Goal: Information Seeking & Learning: Find specific page/section

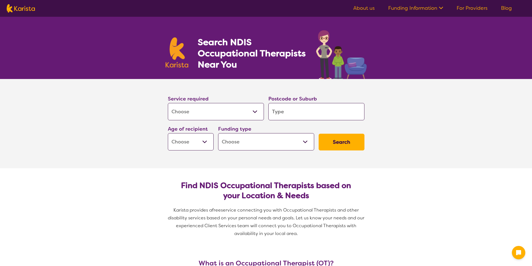
select select "[MEDICAL_DATA]"
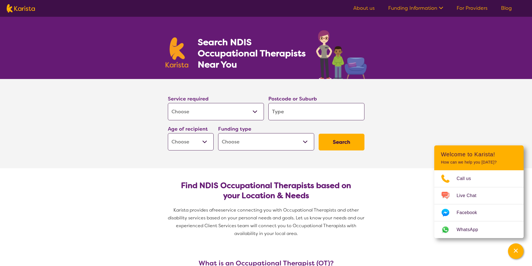
click at [327, 114] on input "search" at bounding box center [316, 111] width 96 height 17
type input "4"
type input "47"
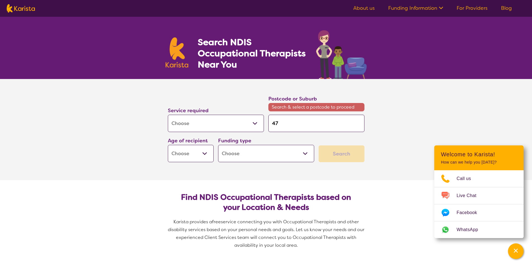
type input "470"
type input "4700"
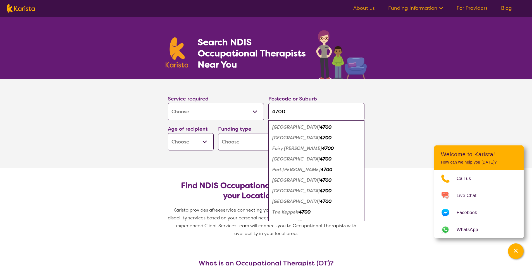
type input "4700"
click at [319, 127] on em "4700" at bounding box center [325, 127] width 12 height 6
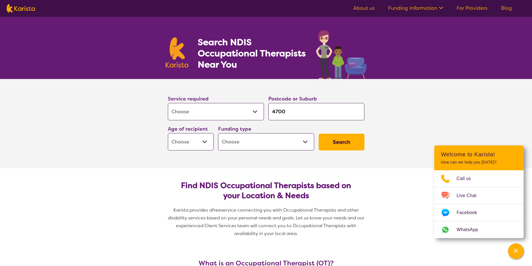
click at [216, 113] on select "Allied Health Assistant Assessment ([MEDICAL_DATA] or [MEDICAL_DATA]) Behaviour…" at bounding box center [216, 111] width 96 height 17
click at [199, 138] on select "Early Childhood - 0 to 9 Child - 10 to 11 Adolescent - 12 to 17 Adult - 18 to 6…" at bounding box center [191, 141] width 46 height 17
select select "EC"
click at [168, 133] on select "Early Childhood - 0 to 9 Child - 10 to 11 Adolescent - 12 to 17 Adult - 18 to 6…" at bounding box center [191, 141] width 46 height 17
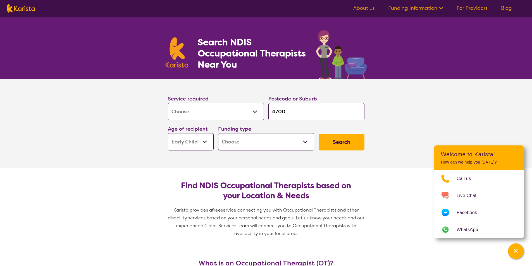
select select "EC"
click at [261, 146] on select "Home Care Package (HCP) National Disability Insurance Scheme (NDIS) I don't know" at bounding box center [266, 141] width 96 height 17
select select "NDIS"
click at [218, 133] on select "Home Care Package (HCP) National Disability Insurance Scheme (NDIS) I don't know" at bounding box center [266, 141] width 96 height 17
select select "NDIS"
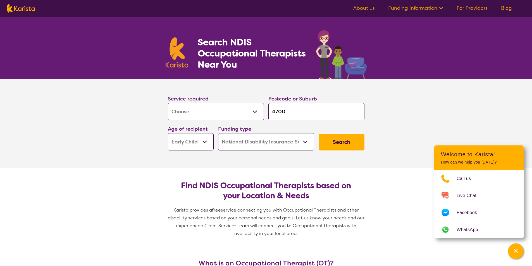
click at [357, 140] on button "Search" at bounding box center [341, 142] width 46 height 17
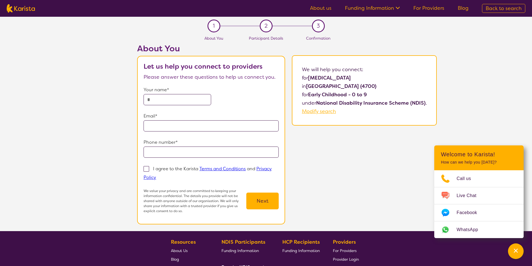
select select "[MEDICAL_DATA]"
select select "EC"
select select "NDIS"
select select "[MEDICAL_DATA]"
select select "EC"
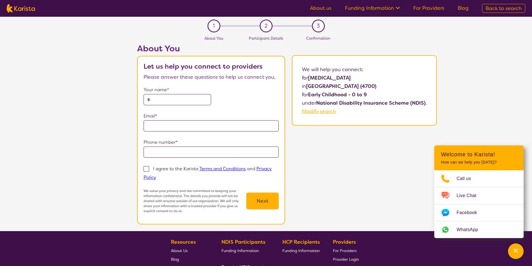
select select "NDIS"
